Goal: Obtain resource: Obtain resource

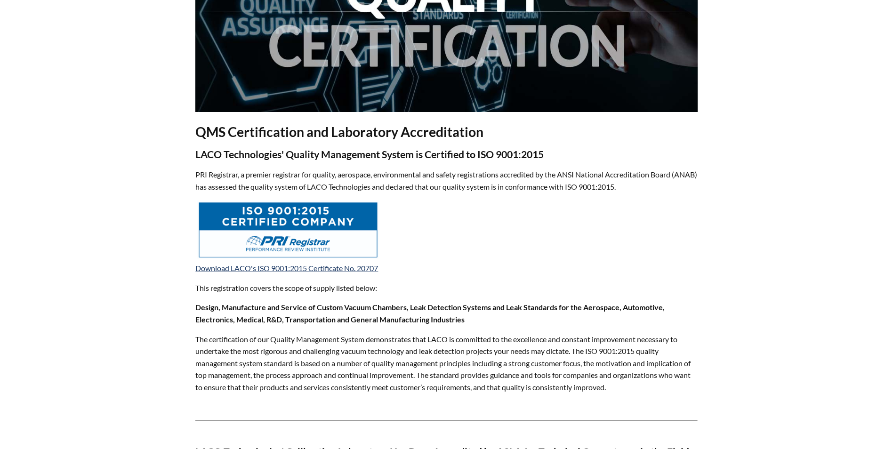
select select "Language Translate Widget"
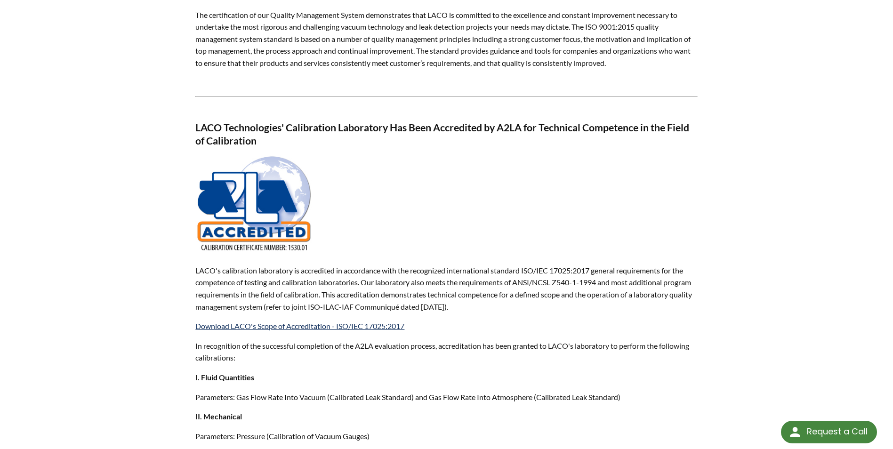
scroll to position [518, 0]
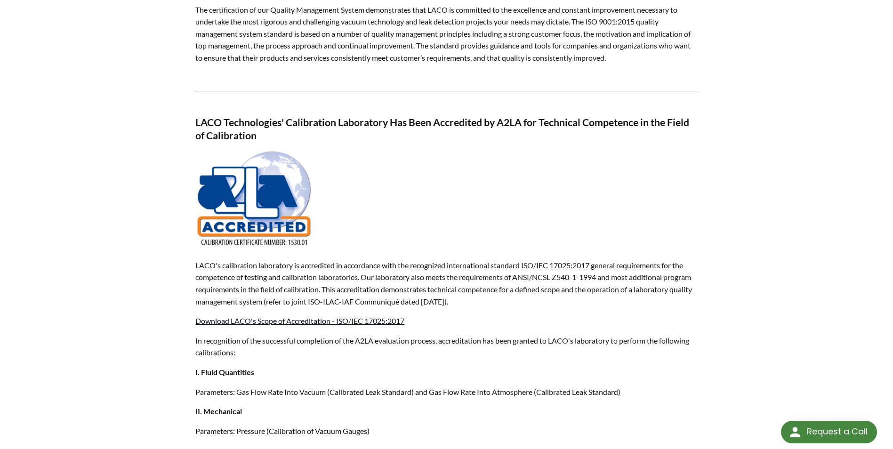
click at [320, 325] on link "Download LACO's Scope of Accreditation - ISO/IEC 17025:2017" at bounding box center [299, 320] width 209 height 9
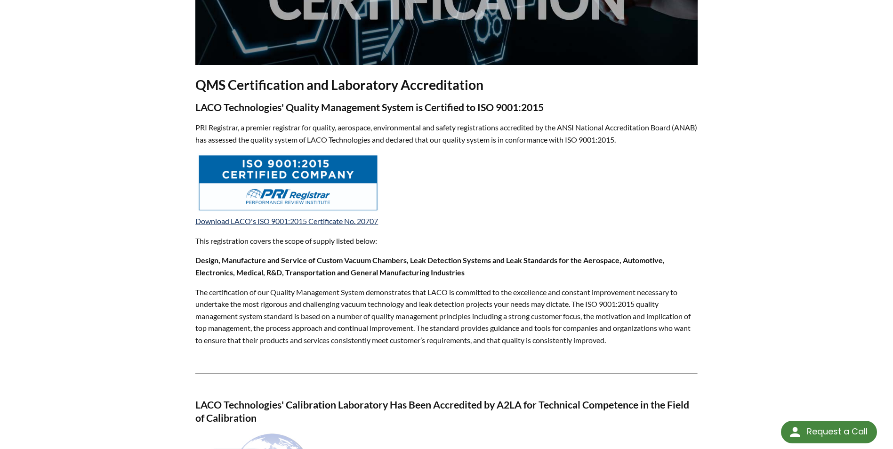
click at [321, 172] on img at bounding box center [288, 183] width 183 height 59
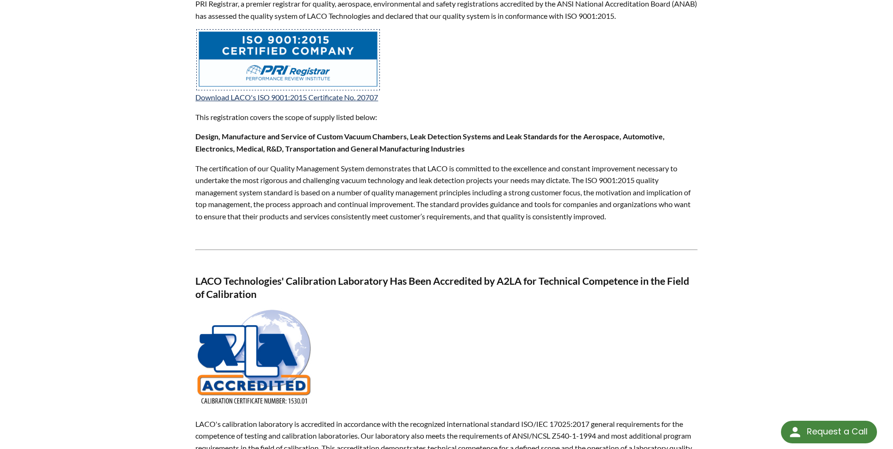
scroll to position [565, 0]
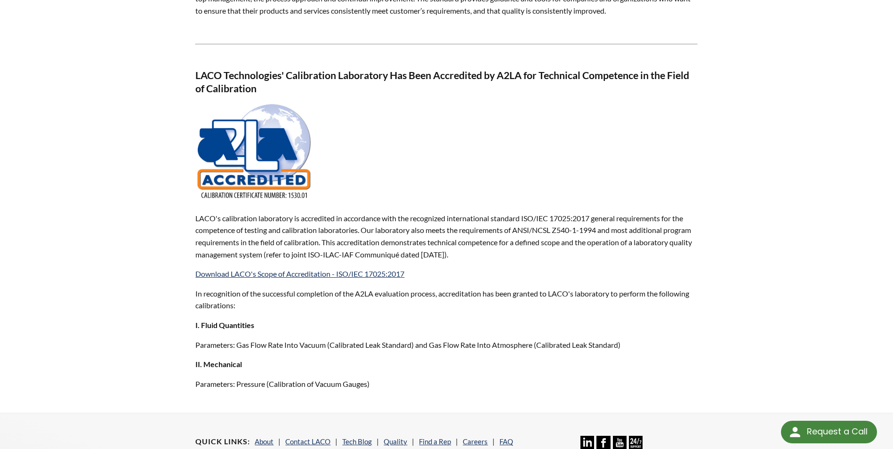
click at [250, 161] on img at bounding box center [254, 152] width 118 height 99
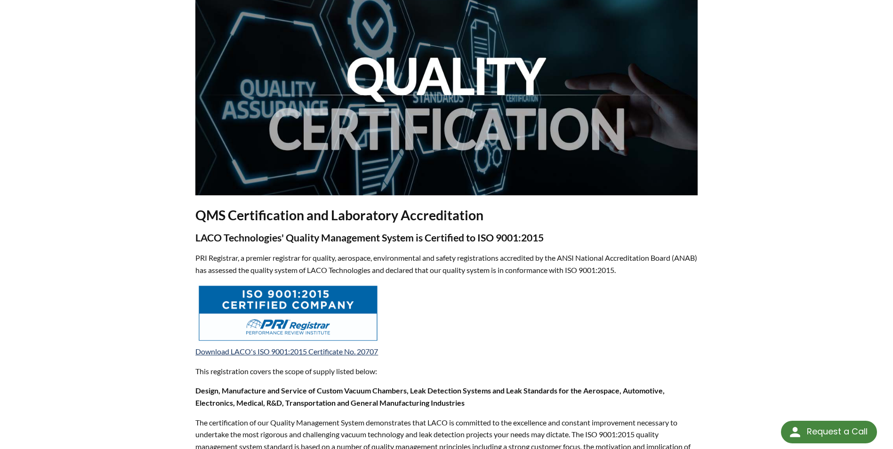
scroll to position [88, 0]
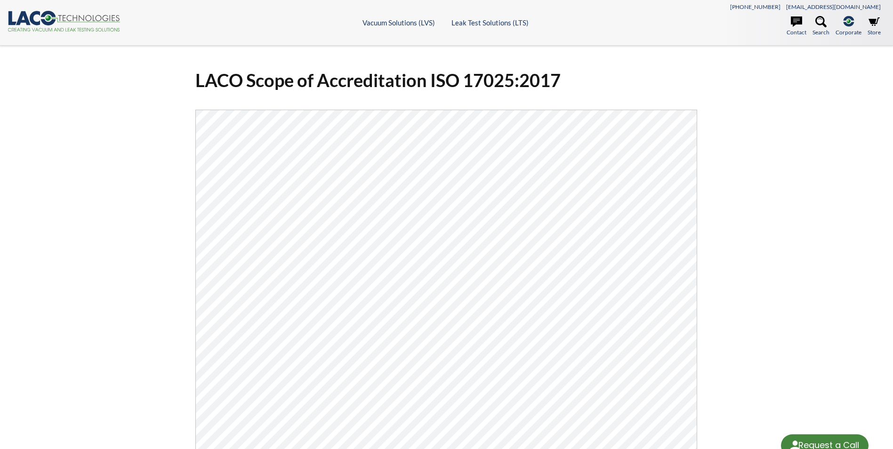
select select "Language Translate Widget"
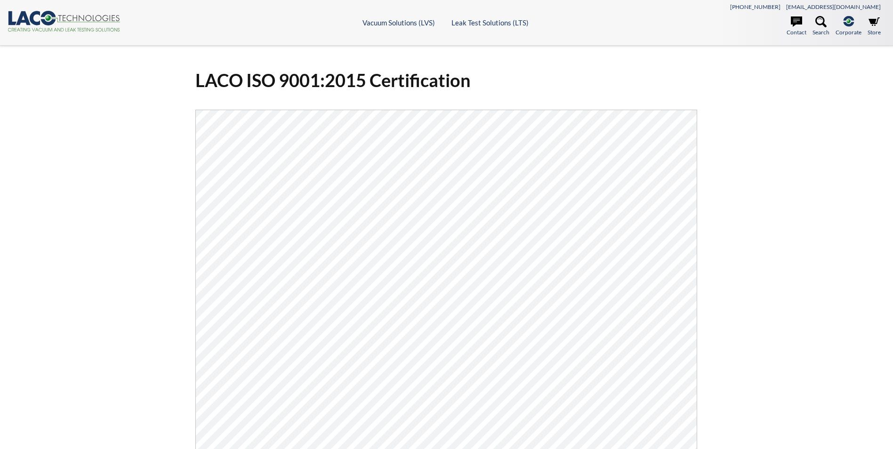
select select "Language Translate Widget"
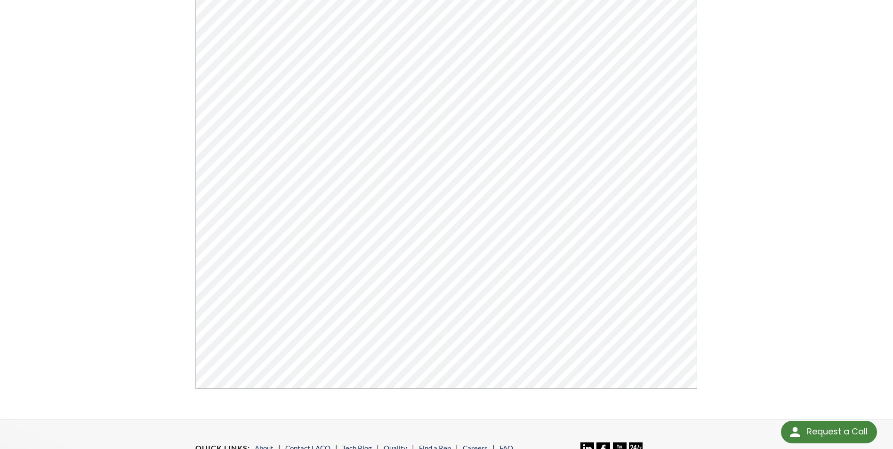
scroll to position [29, 0]
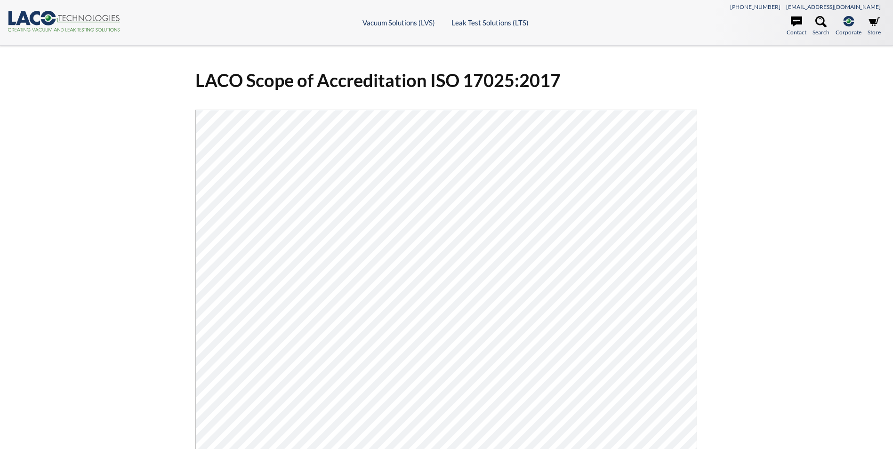
select select "Language Translate Widget"
